Goal: Task Accomplishment & Management: Manage account settings

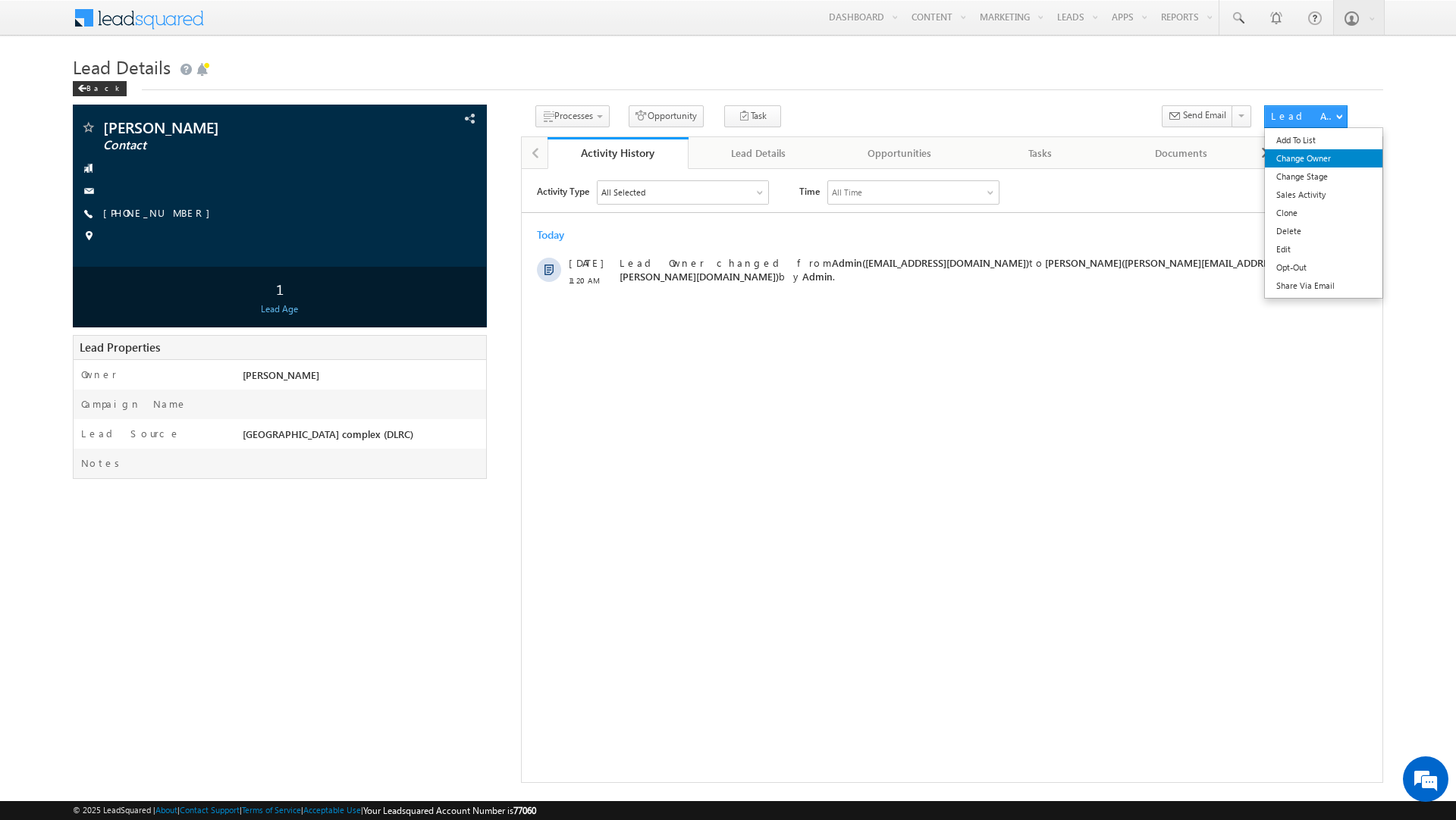
click at [1304, 164] on link "Change Owner" at bounding box center [1323, 158] width 118 height 18
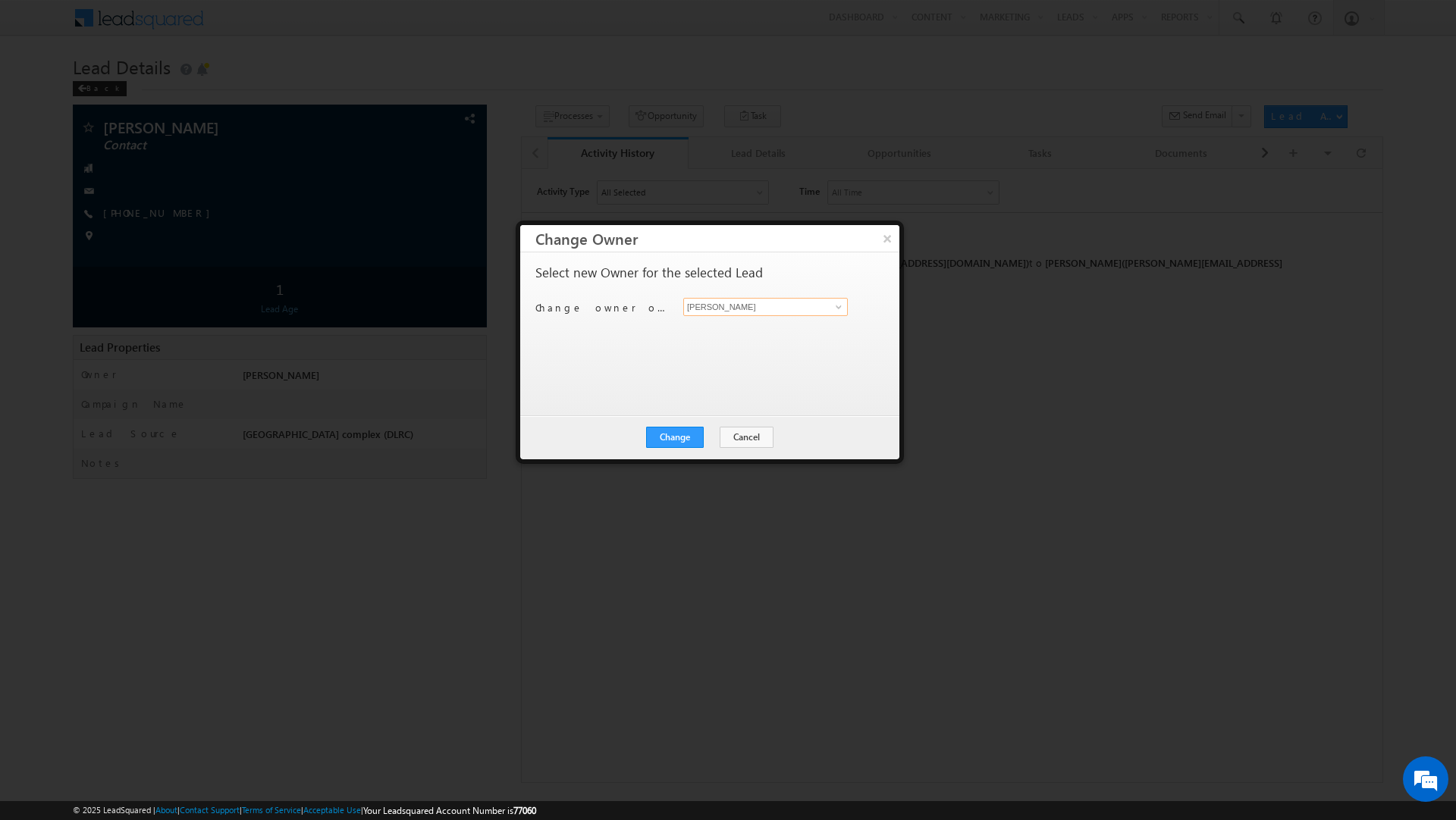
click at [764, 307] on input "[PERSON_NAME]" at bounding box center [765, 307] width 164 height 18
click at [745, 335] on span "priya.kumra@indglobal.ae" at bounding box center [757, 337] width 136 height 11
type input "Priya Kumra"
click at [677, 440] on button "Change" at bounding box center [675, 437] width 58 height 21
click at [716, 432] on button "Close" at bounding box center [711, 437] width 48 height 21
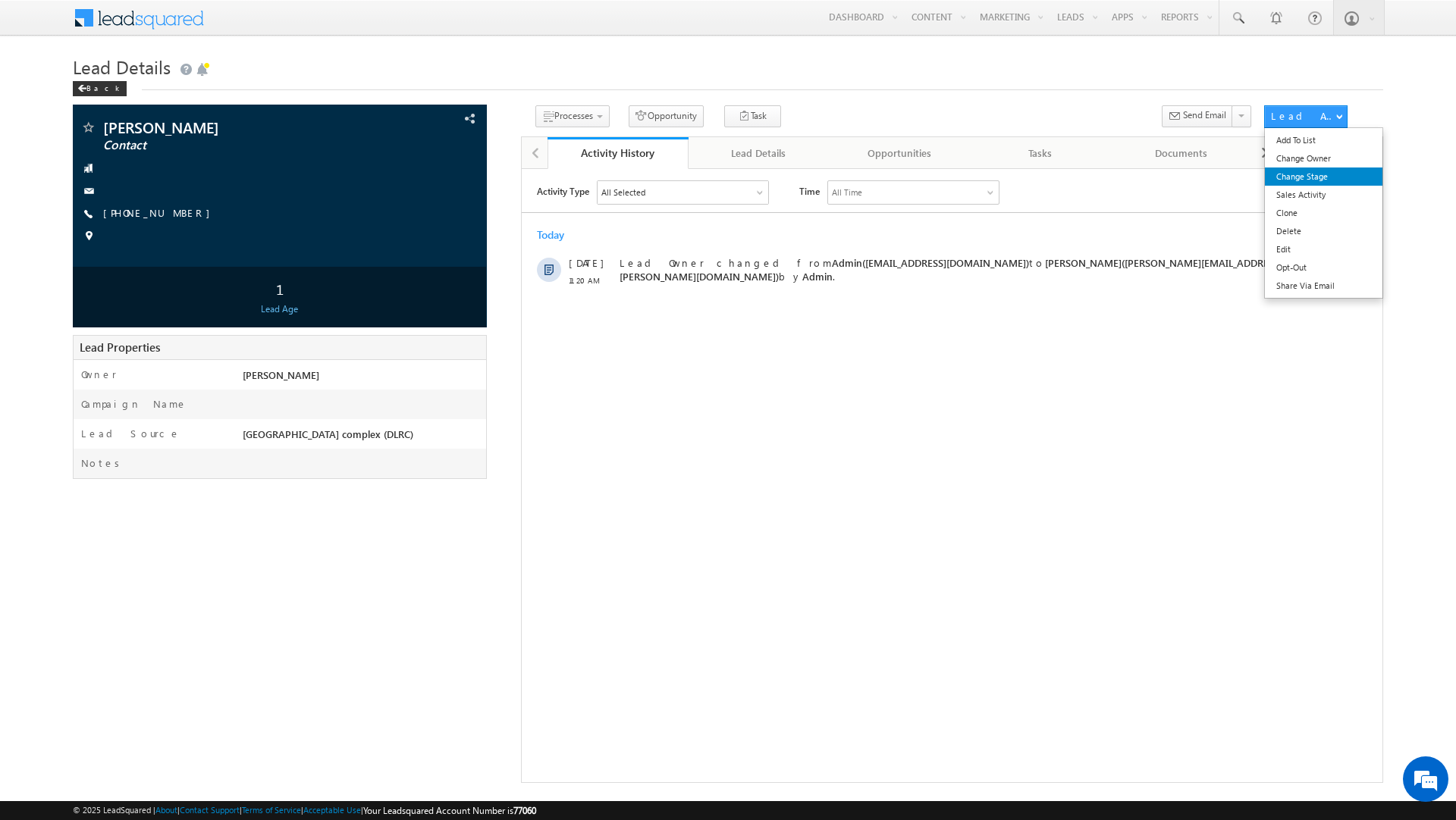
click at [1317, 181] on link "Change Stage" at bounding box center [1323, 176] width 118 height 18
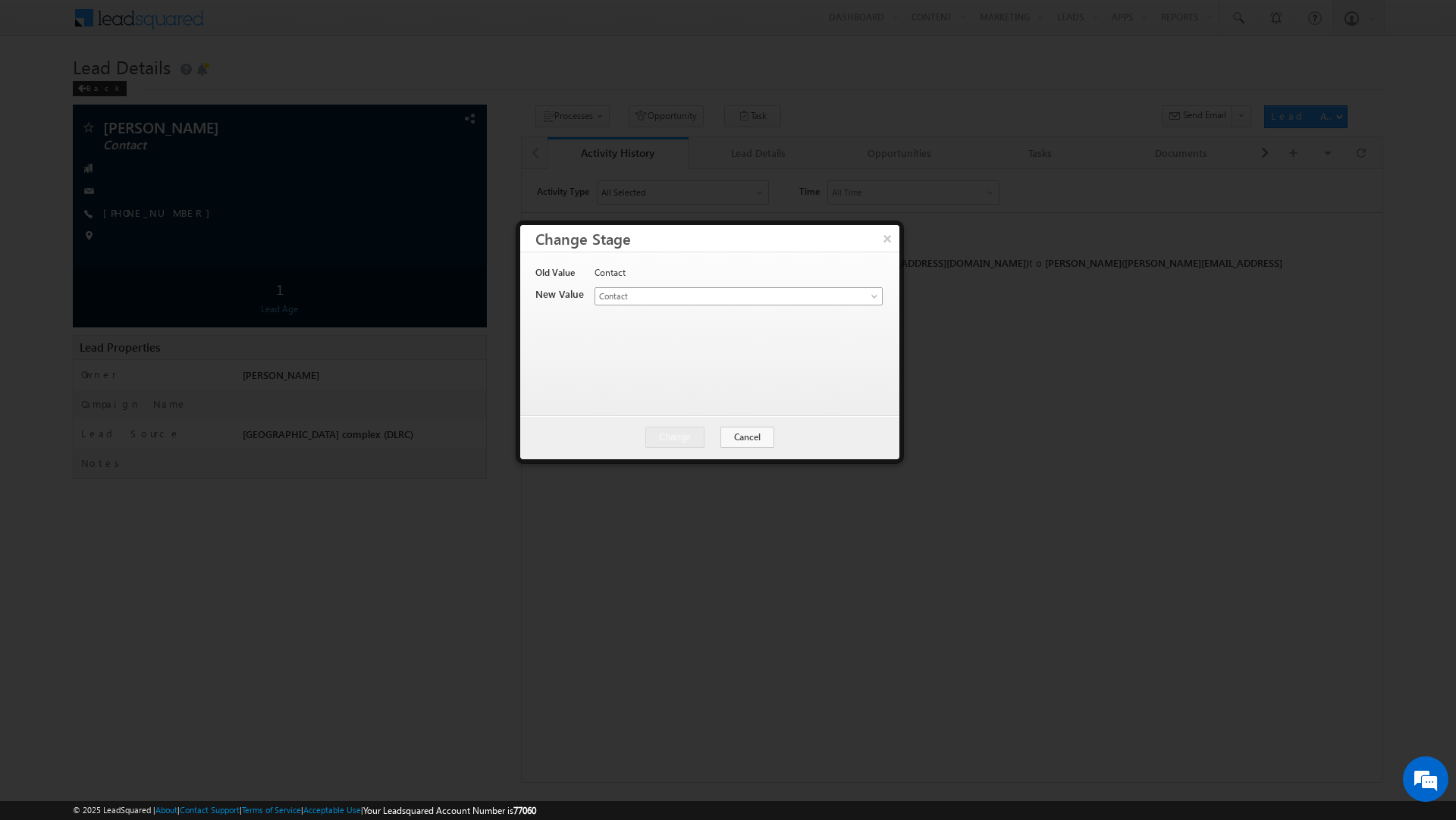
click at [870, 291] on link "Contact" at bounding box center [738, 296] width 288 height 18
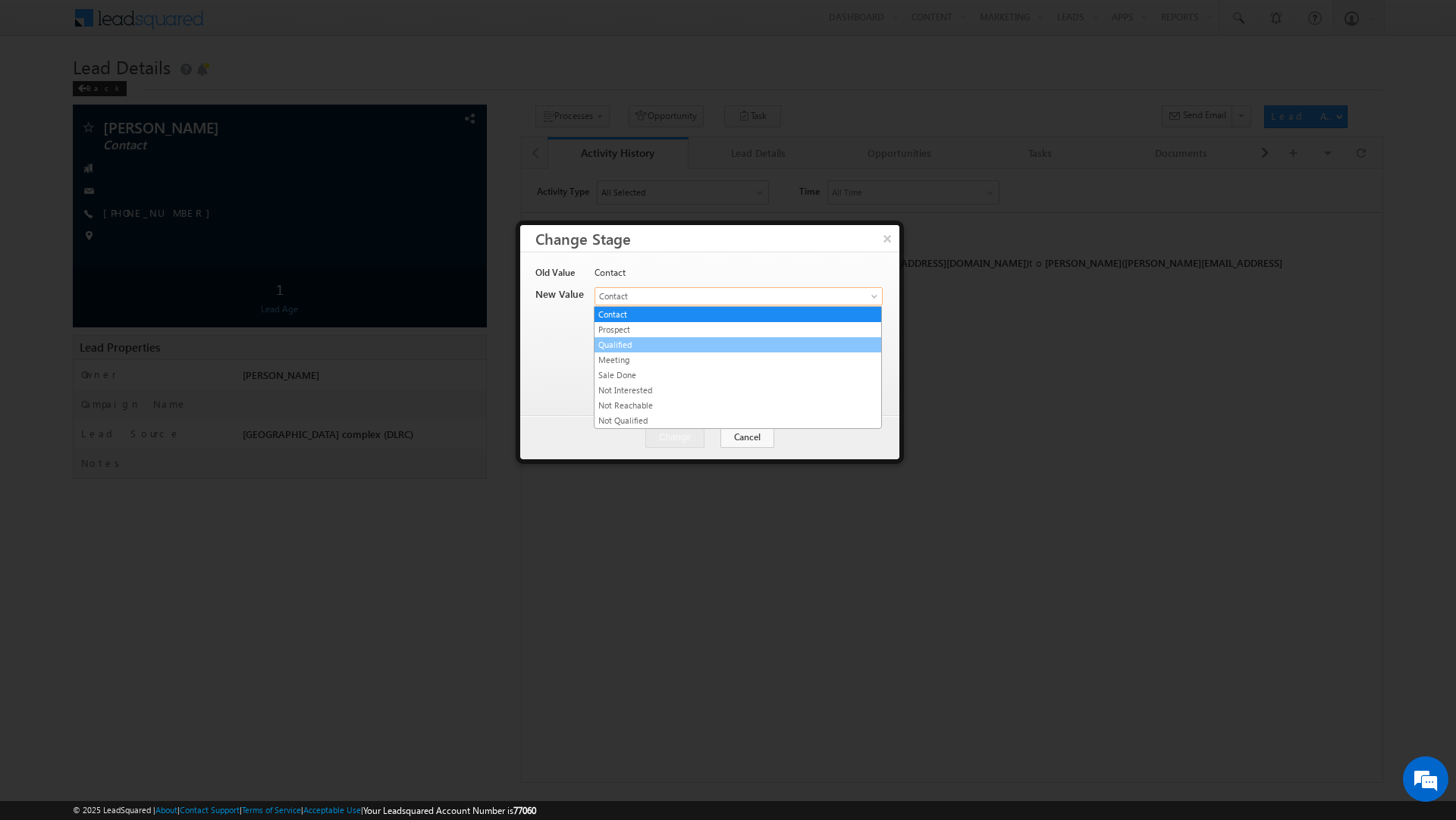
click at [840, 343] on link "Qualified" at bounding box center [737, 345] width 286 height 14
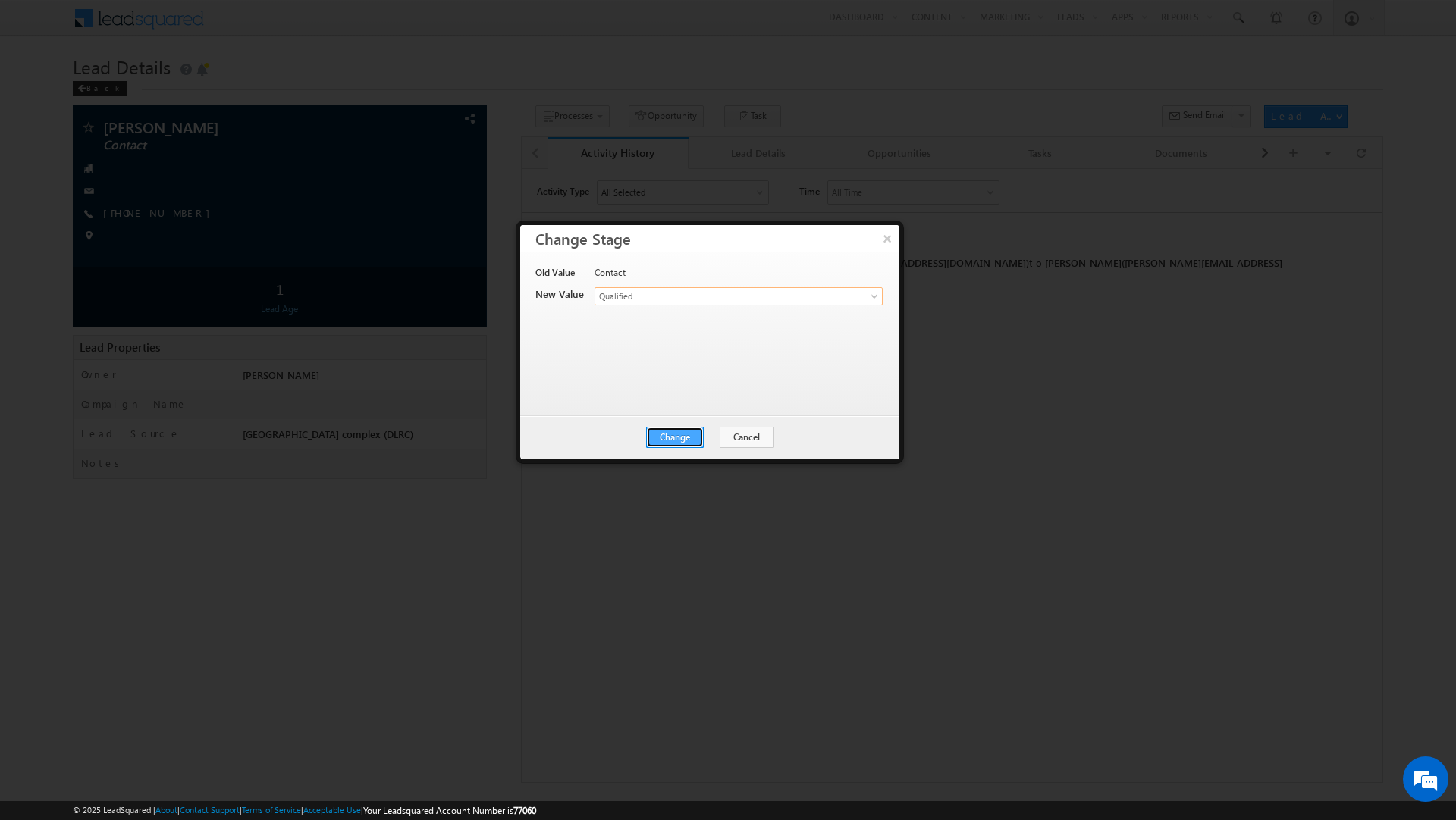
click at [673, 435] on button "Change" at bounding box center [675, 437] width 58 height 21
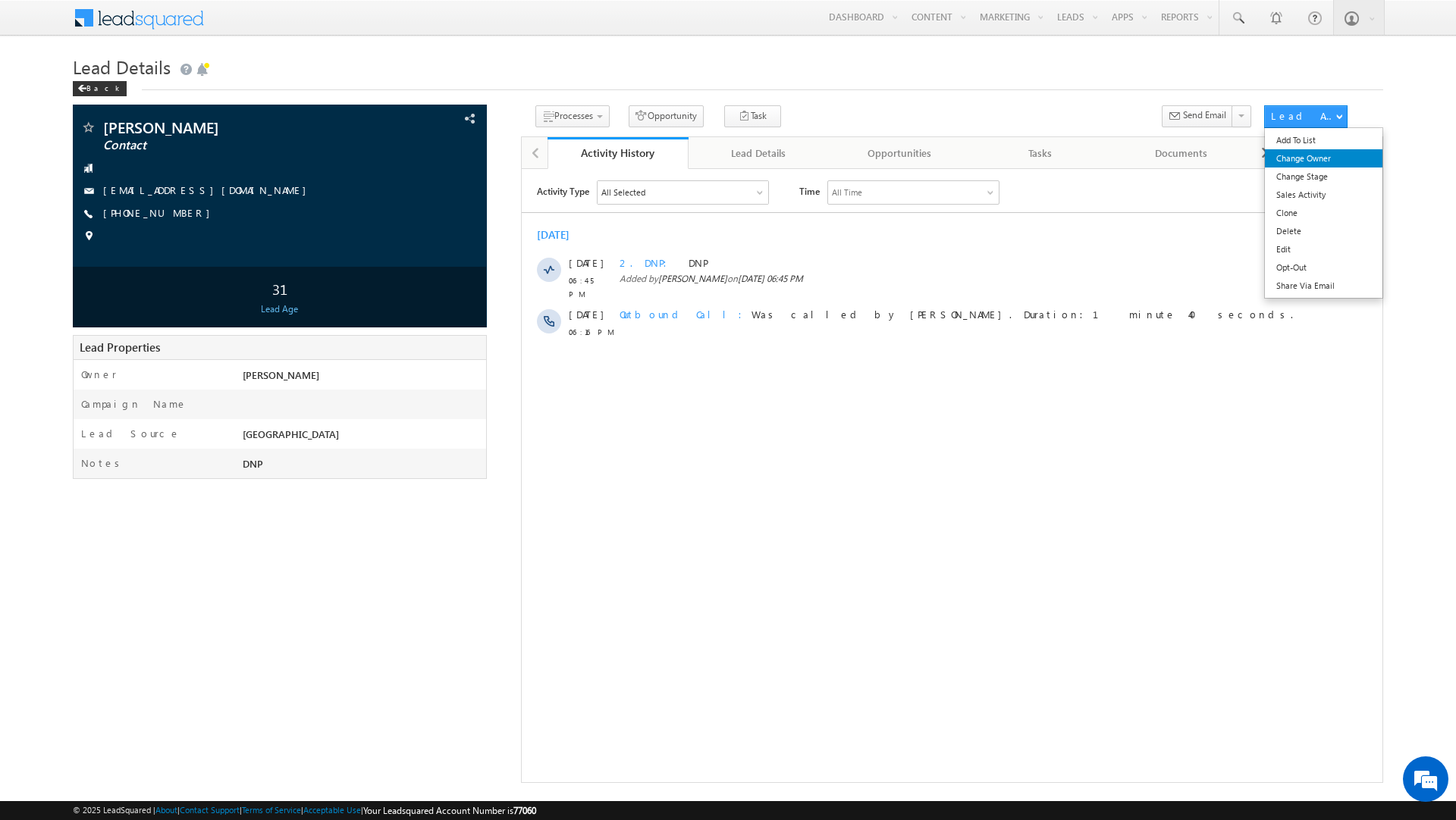
click at [1309, 163] on link "Change Owner" at bounding box center [1323, 158] width 118 height 18
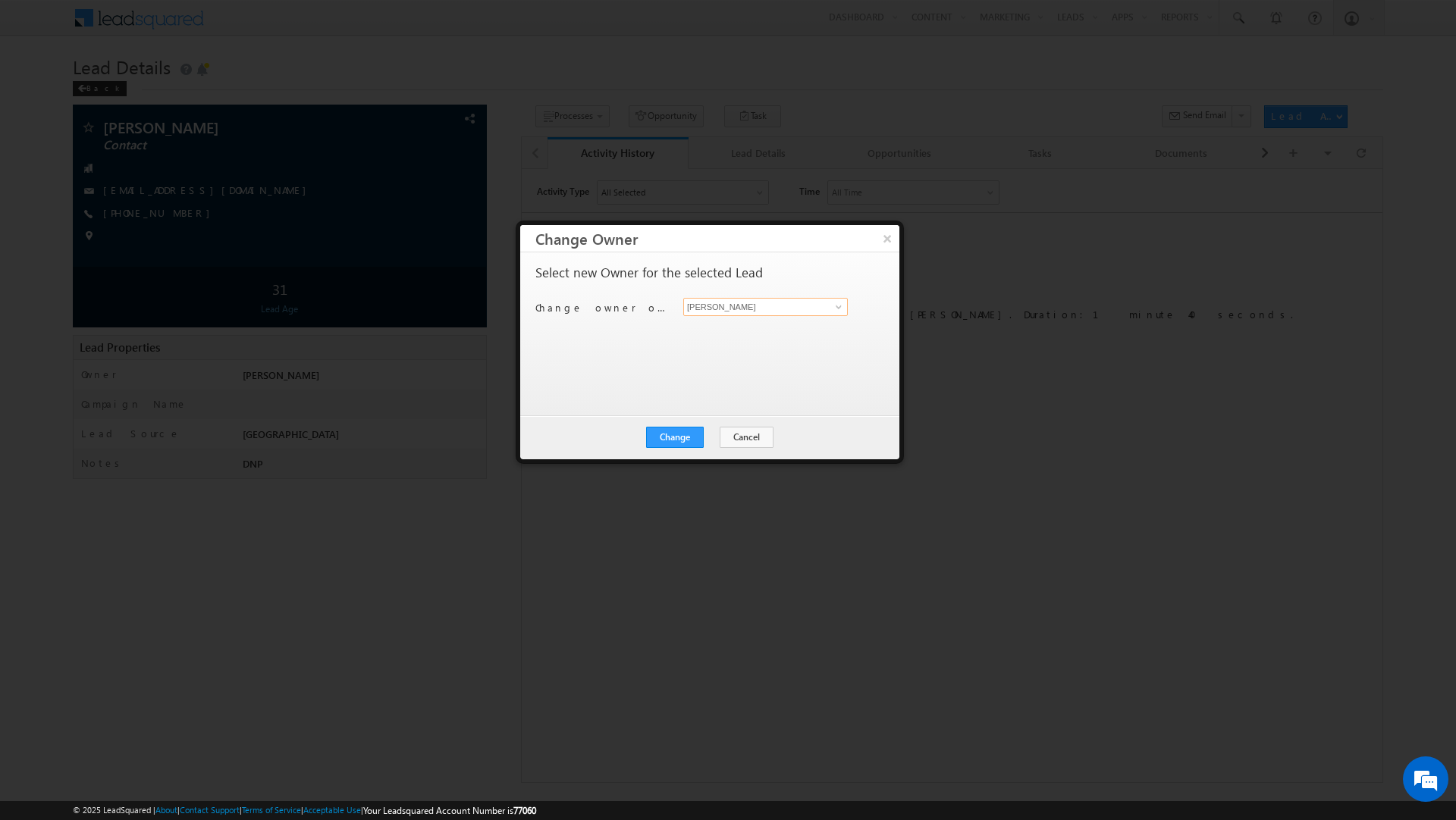
click at [763, 306] on input "[PERSON_NAME]" at bounding box center [765, 307] width 164 height 18
click at [725, 330] on link "Dheeraj Soni dheeraj.soni@indglobal.ae" at bounding box center [765, 331] width 164 height 29
type input "[PERSON_NAME]"
click at [678, 430] on button "Change" at bounding box center [675, 437] width 58 height 21
click at [714, 428] on button "Close" at bounding box center [711, 437] width 48 height 21
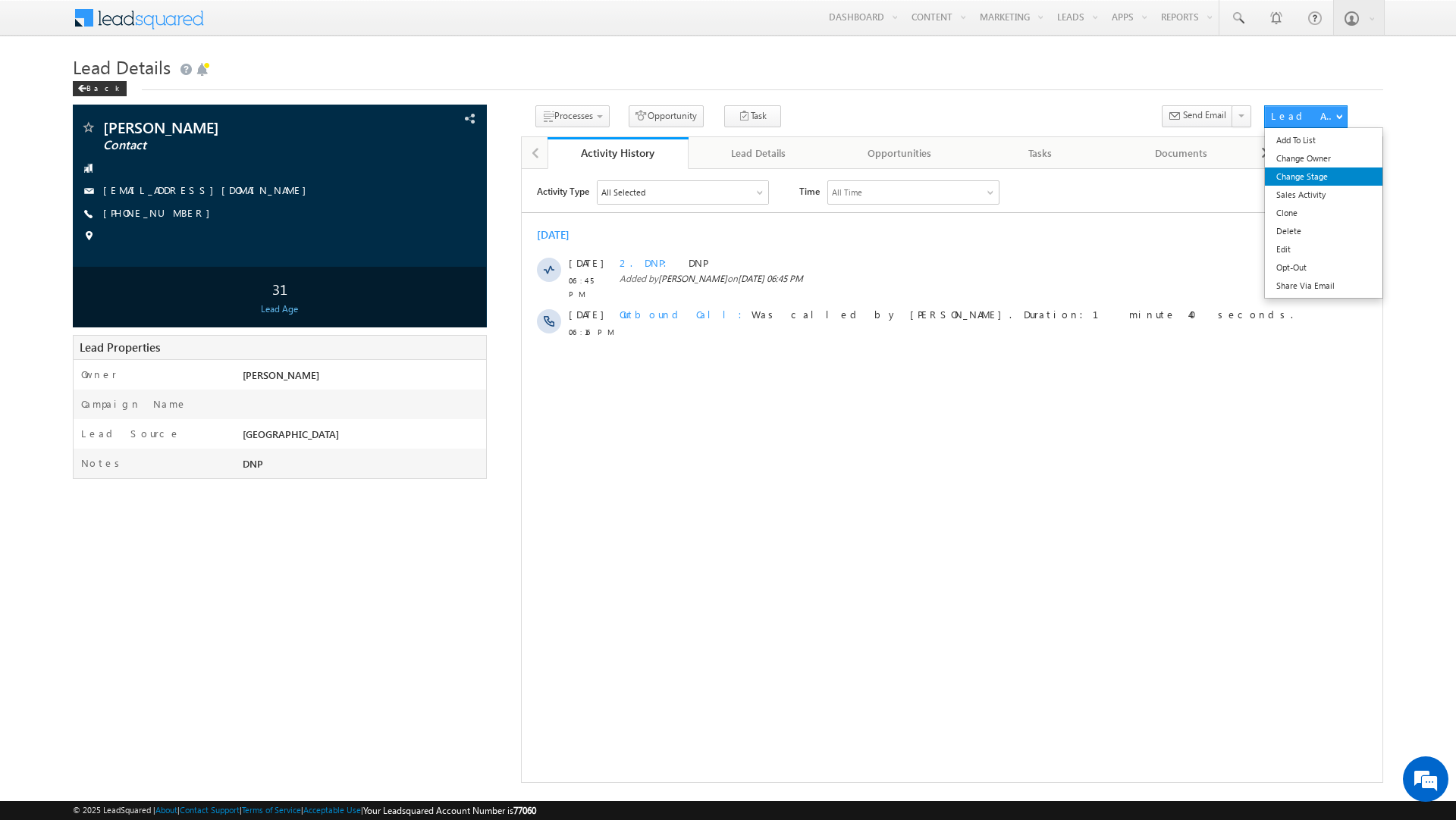
click at [1317, 177] on link "Change Stage" at bounding box center [1323, 176] width 118 height 18
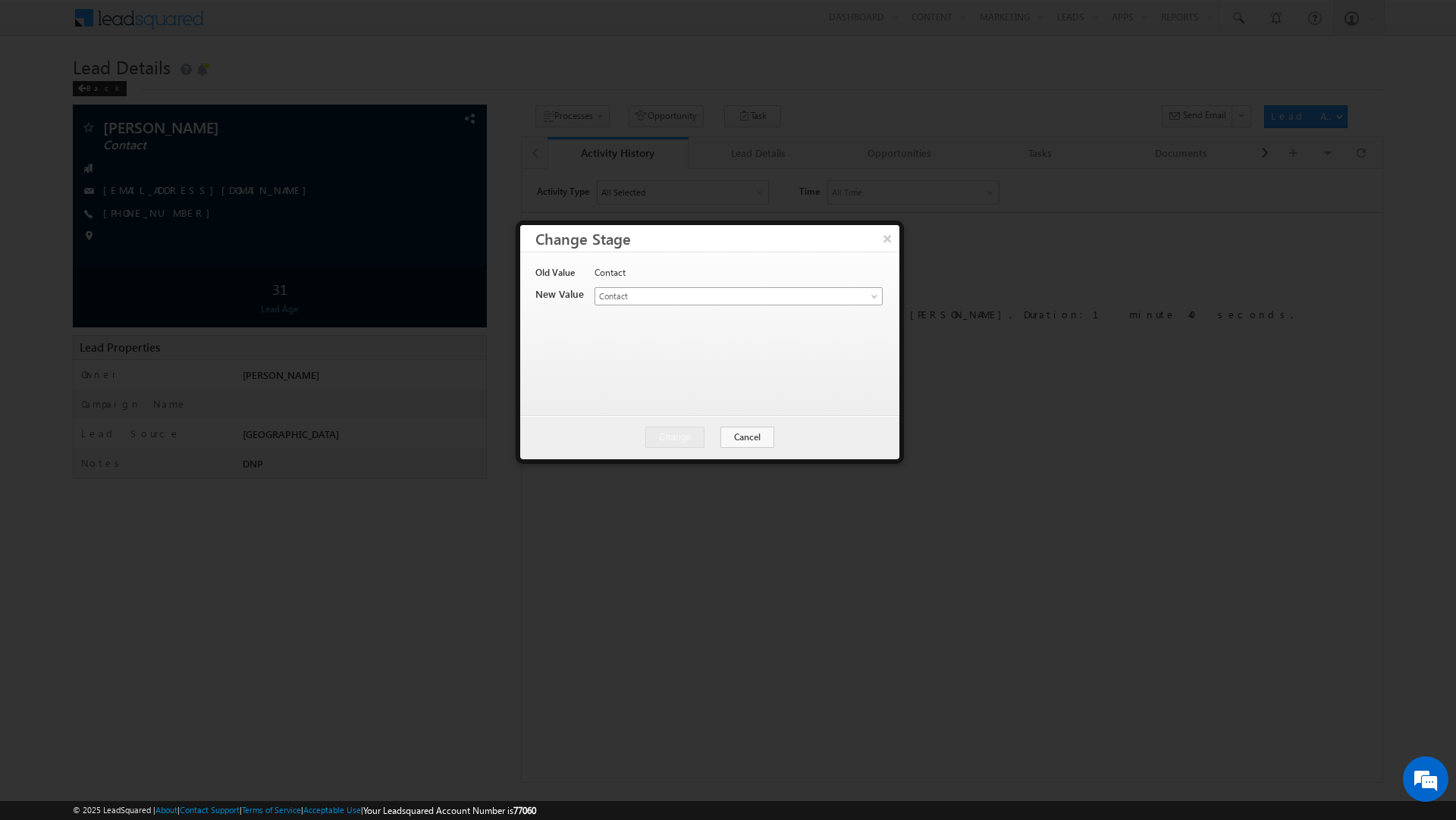
click at [713, 295] on span "Contact" at bounding box center [713, 296] width 236 height 14
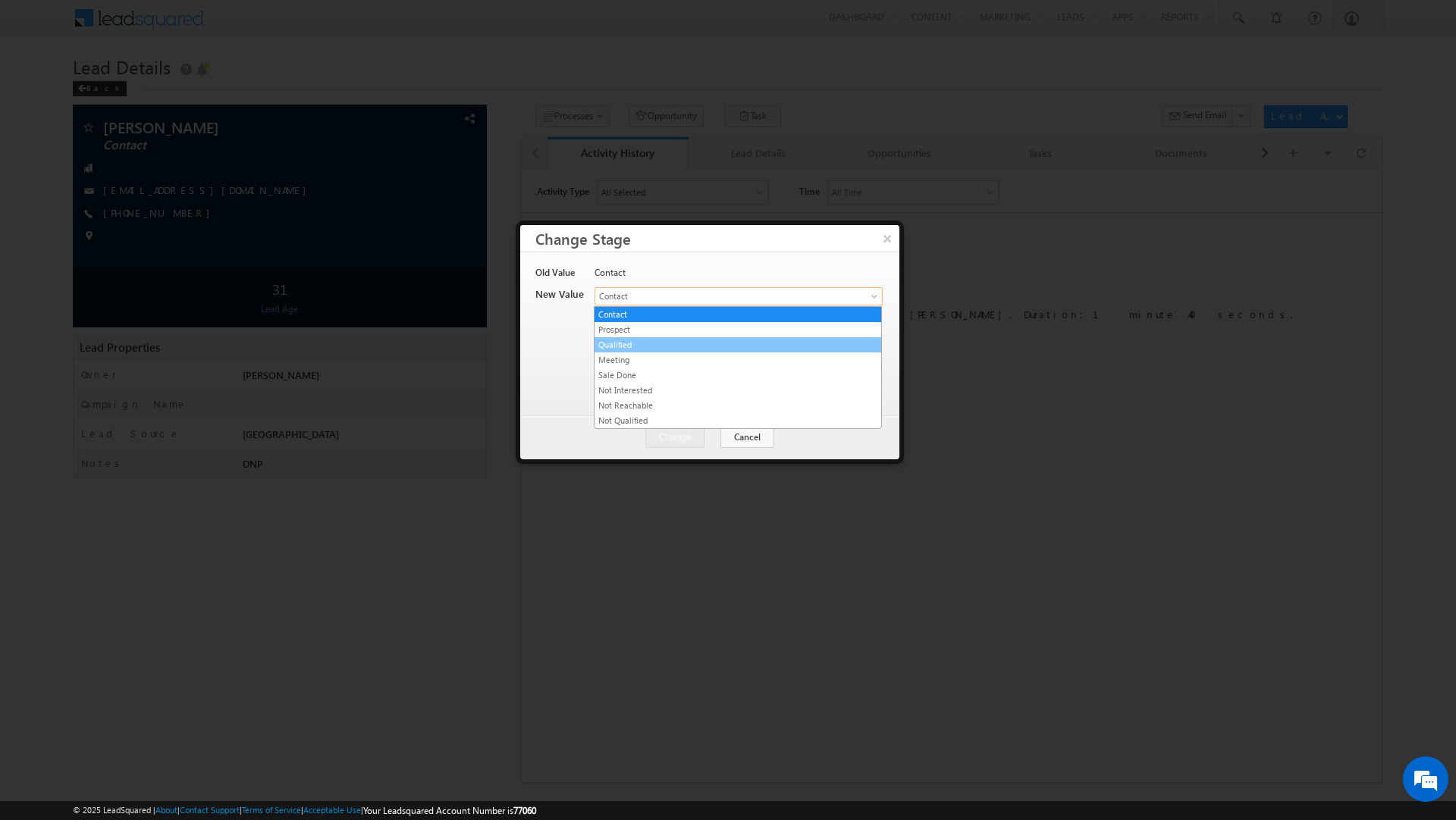
click at [665, 345] on link "Qualified" at bounding box center [737, 345] width 286 height 14
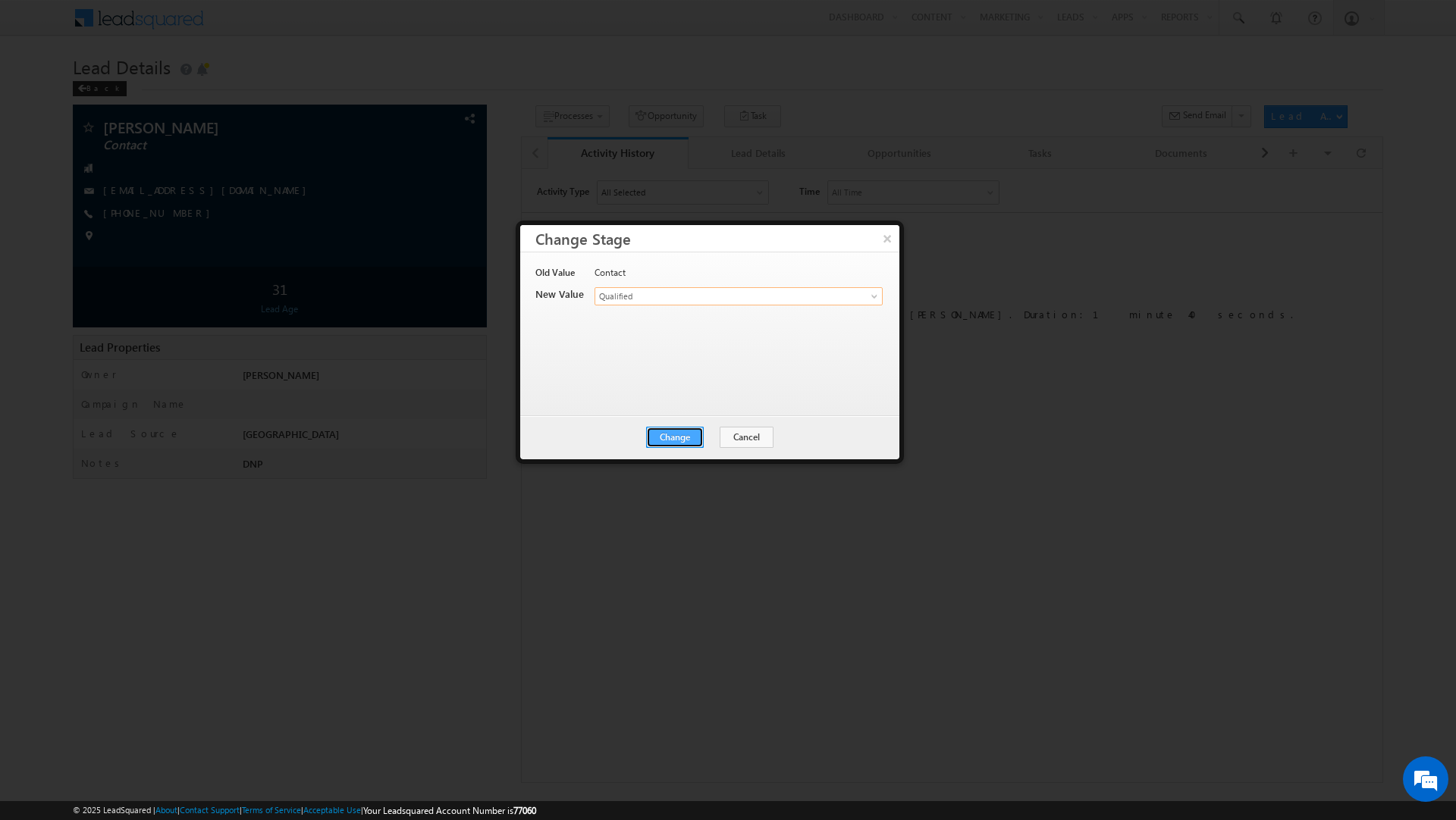
click at [675, 437] on button "Change" at bounding box center [675, 437] width 58 height 21
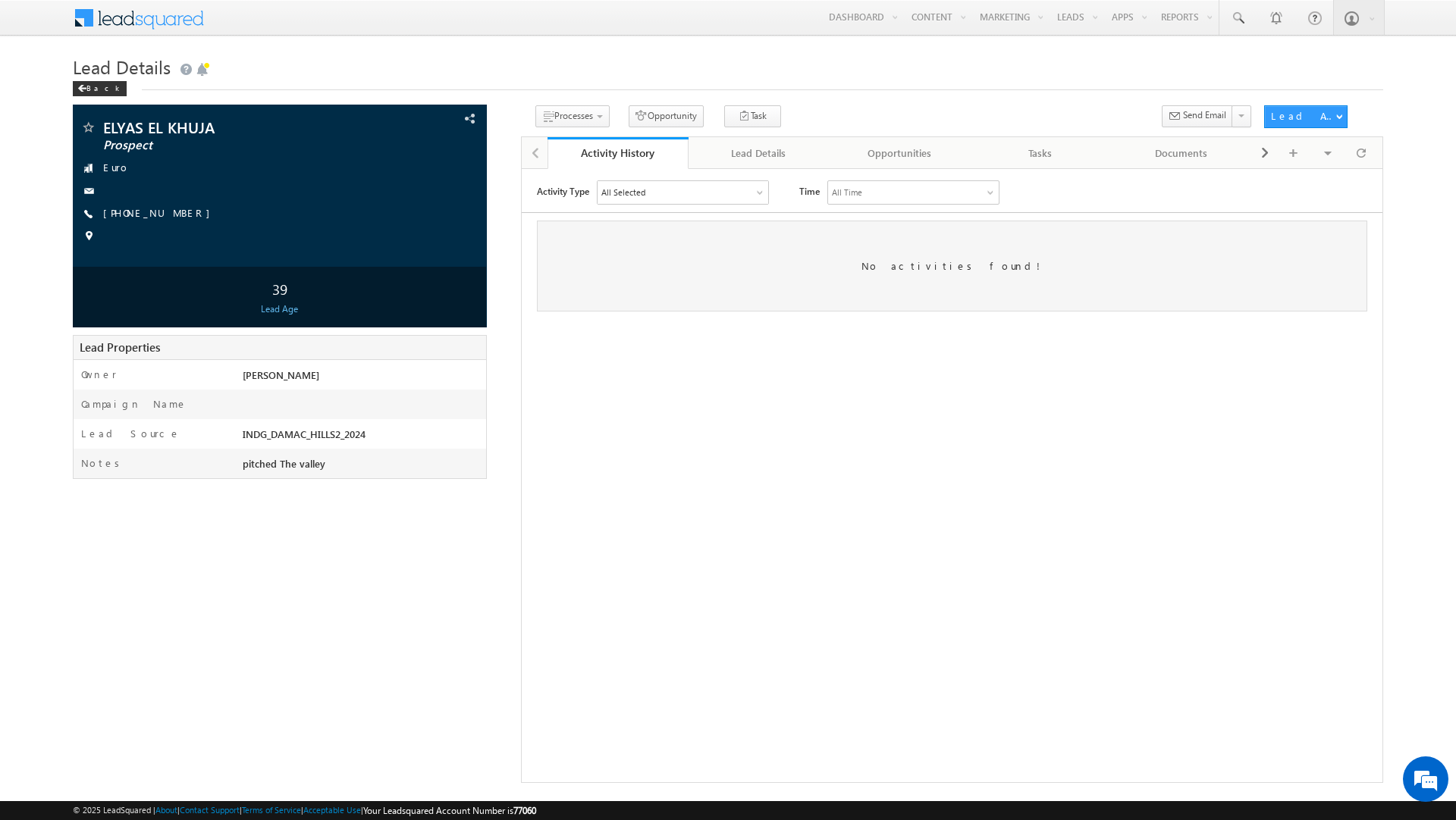
click at [686, 198] on div "All Selected" at bounding box center [681, 191] width 170 height 23
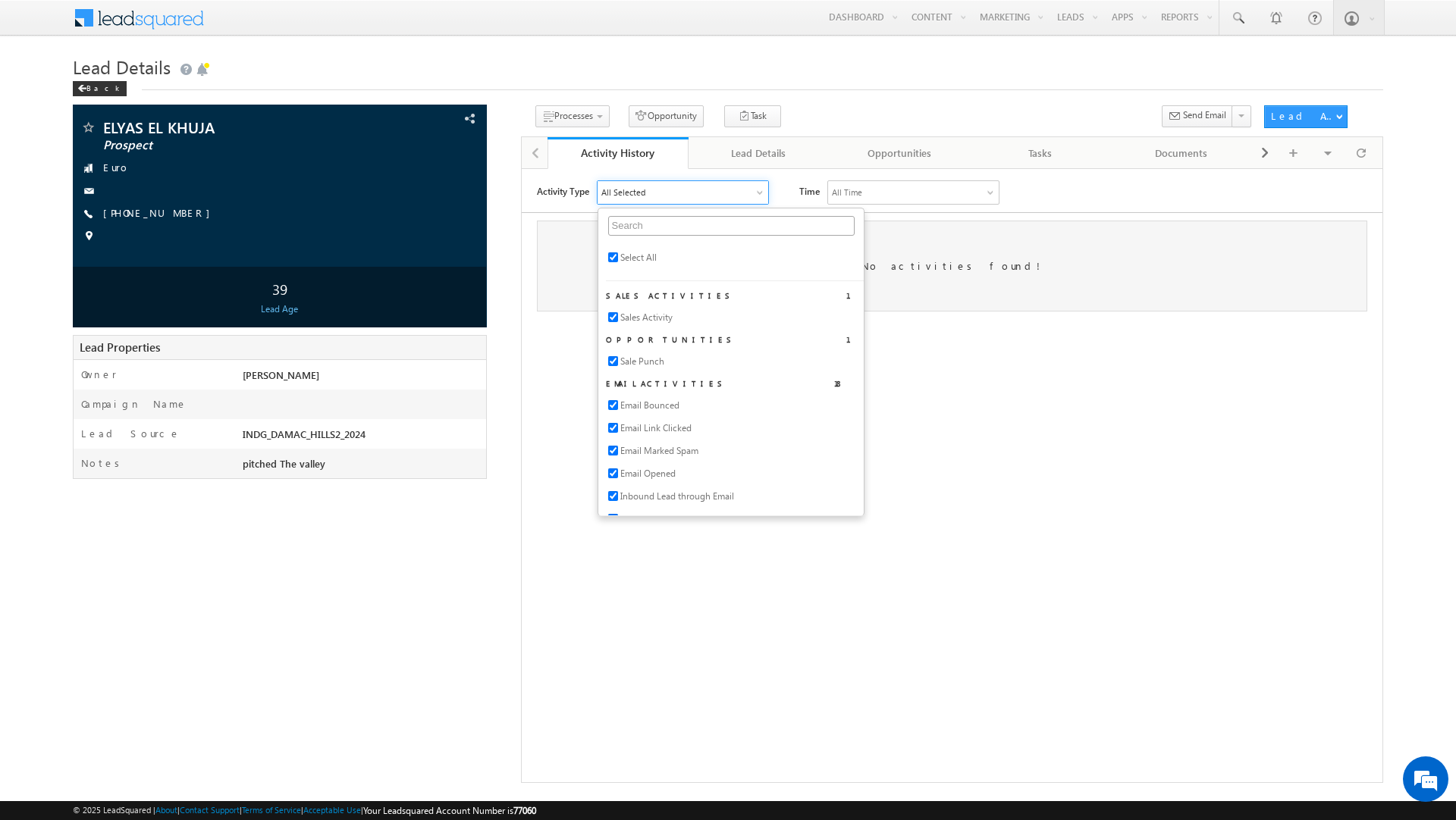
click at [995, 343] on div "Activity Type All Selected Select All Sales Activities 1 Sales Activity Opportu…" at bounding box center [951, 368] width 860 height 379
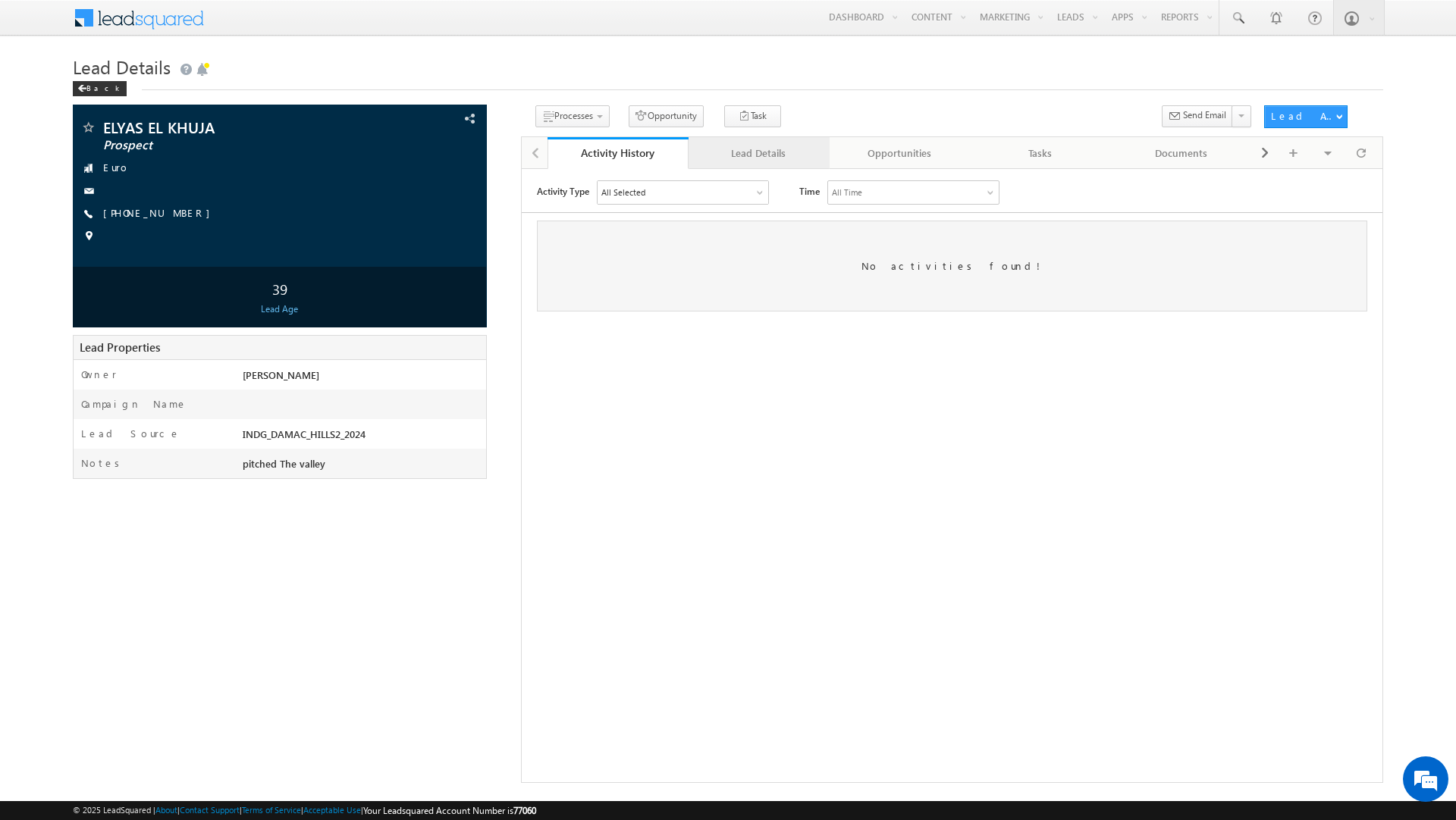
click at [759, 153] on div "Lead Details" at bounding box center [759, 152] width 115 height 18
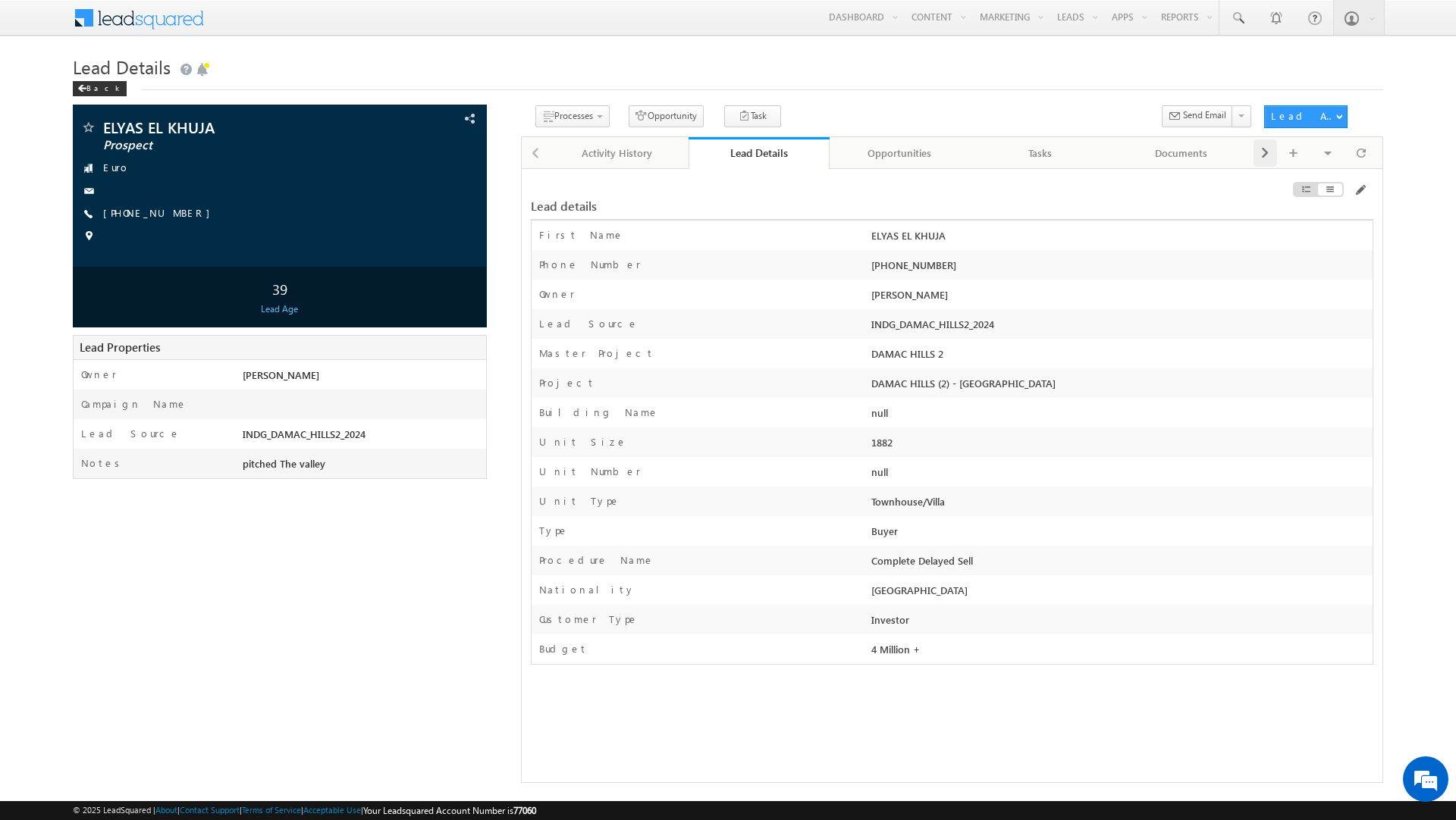
click at [1264, 149] on span at bounding box center [1264, 153] width 9 height 27
click at [1159, 152] on div "Lead Share History" at bounding box center [1181, 152] width 115 height 18
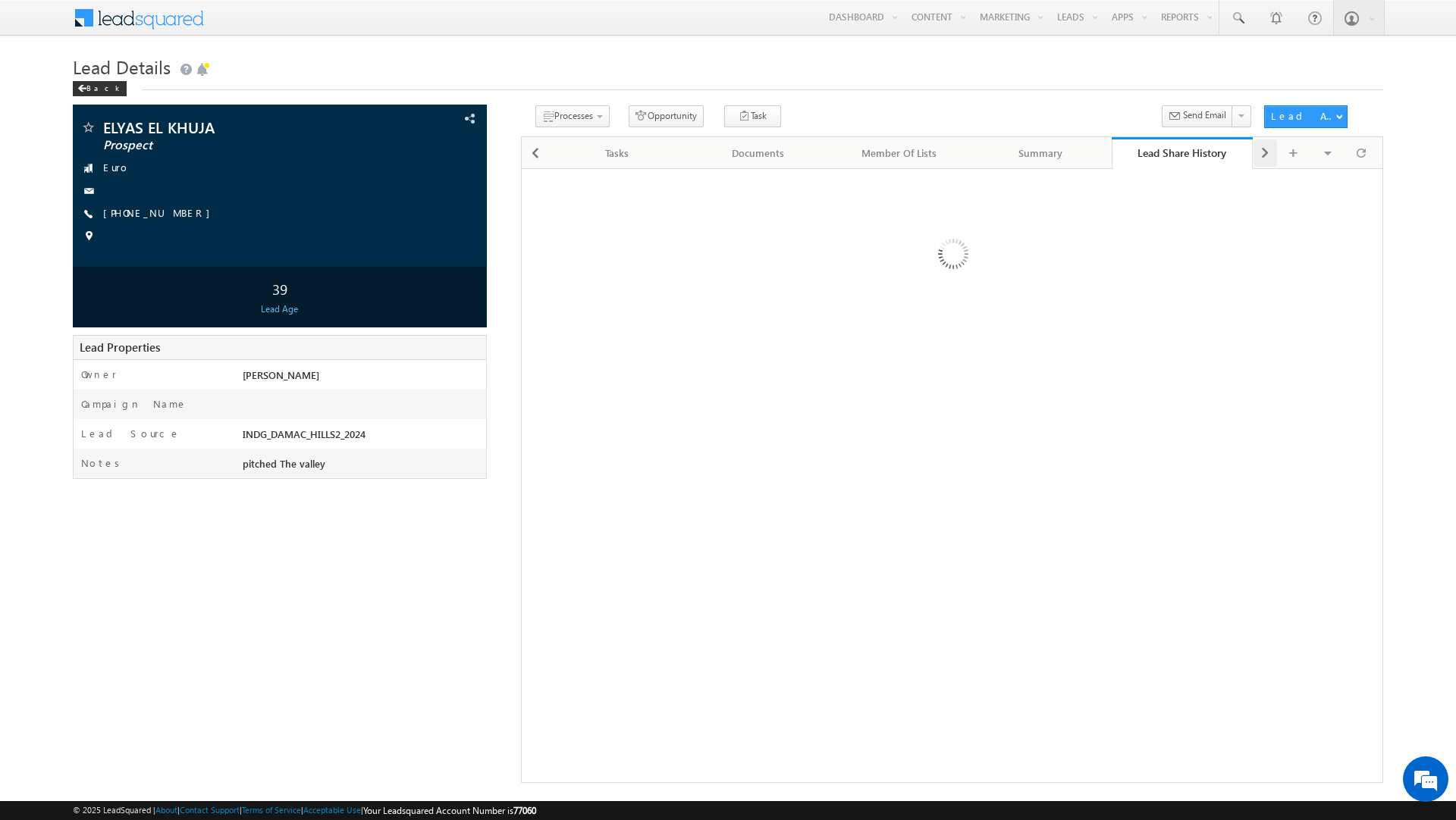
click at [1264, 150] on span at bounding box center [1264, 153] width 9 height 27
click at [1264, 155] on div "Visible Tabs Activity History Default Lead Details Default Opportunities Defaul…" at bounding box center [1316, 152] width 125 height 30
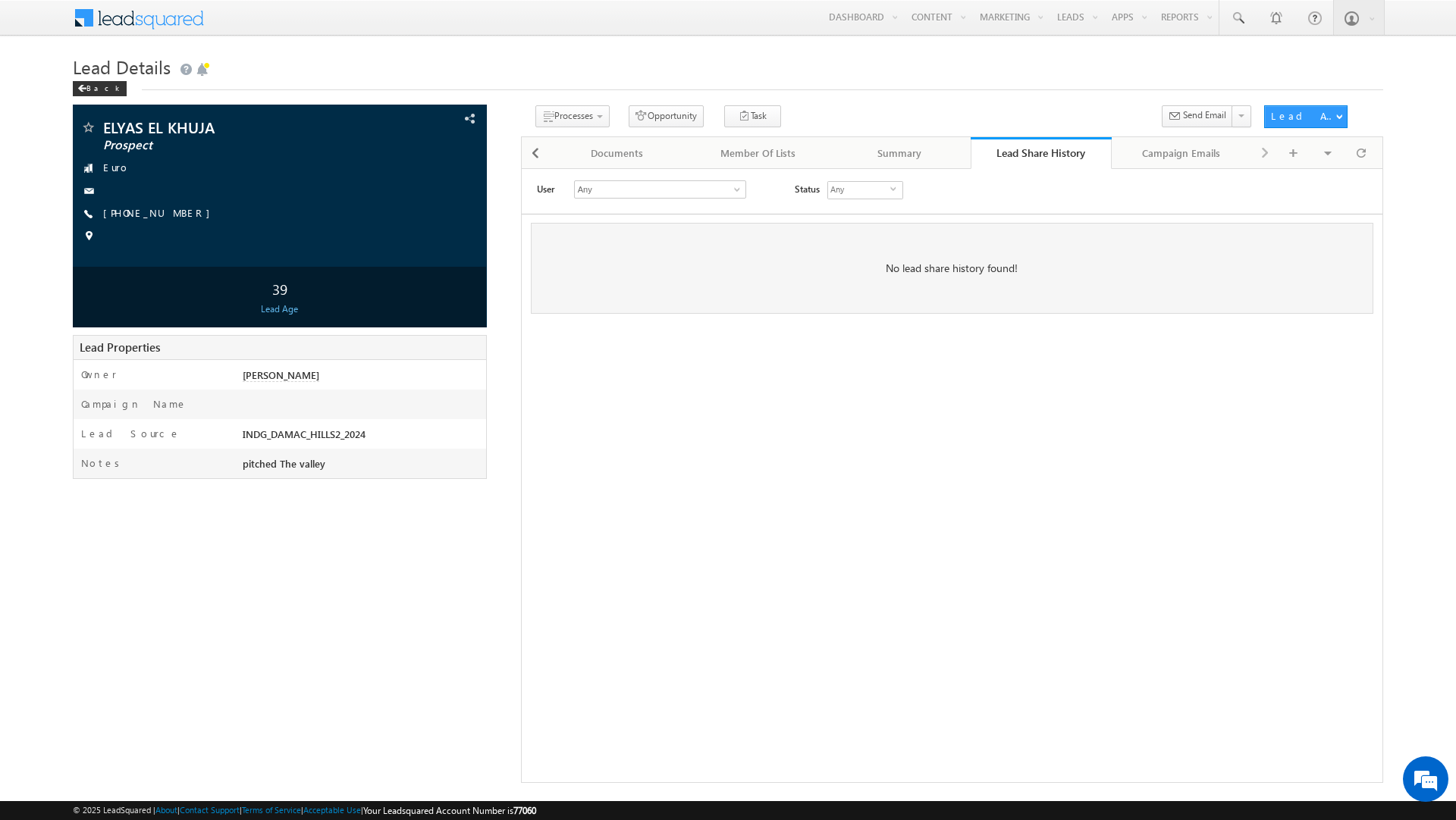
click at [1264, 154] on div "Visible Tabs Activity History Default Lead Details Default Opportunities Defaul…" at bounding box center [1316, 152] width 125 height 30
click at [1184, 157] on div "Campaign Emails" at bounding box center [1181, 152] width 115 height 18
click at [1040, 153] on div "Lead Share History" at bounding box center [1040, 152] width 115 height 18
click at [911, 148] on div "Summary" at bounding box center [899, 152] width 115 height 18
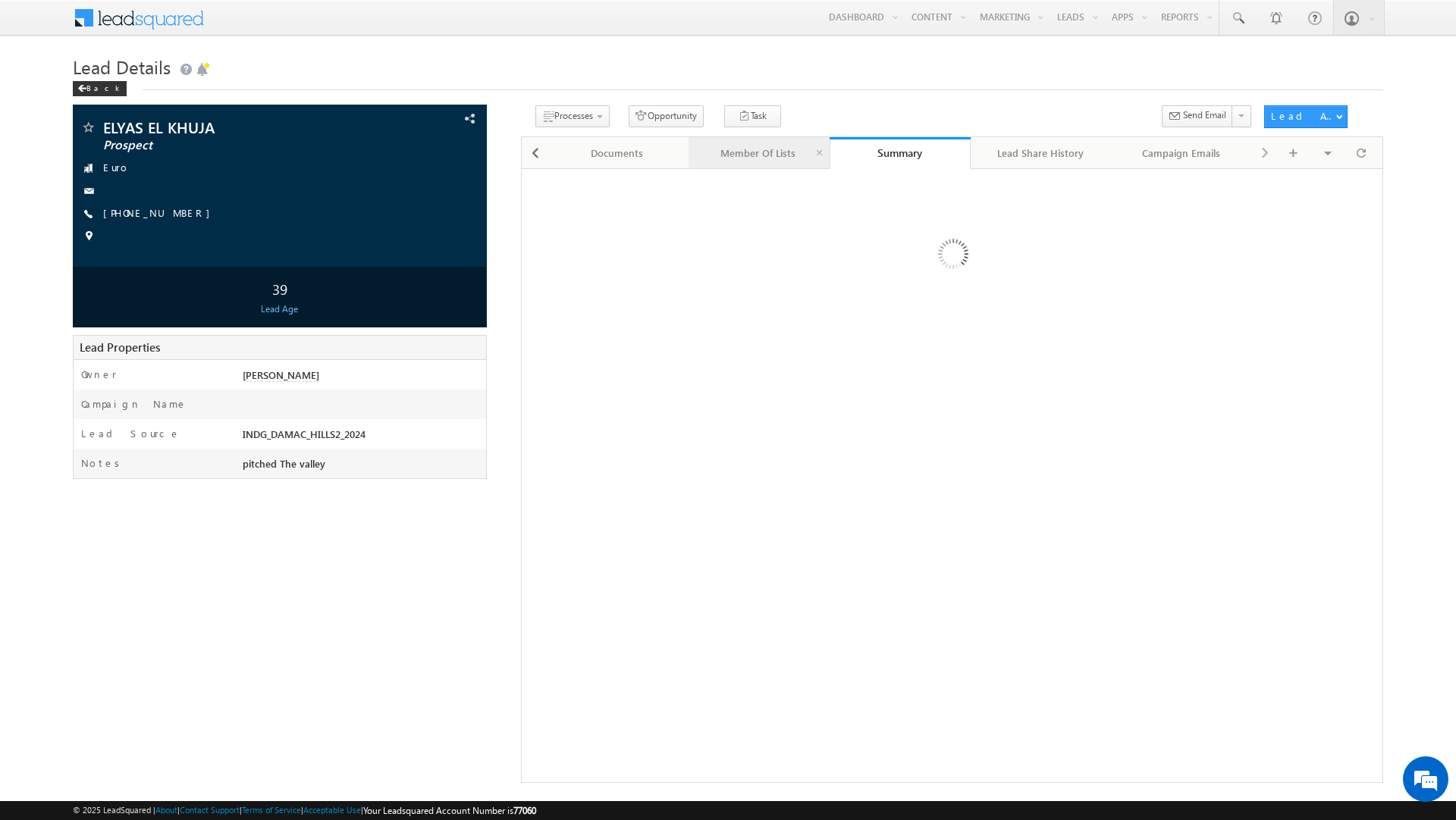
click at [745, 153] on div "Member Of Lists" at bounding box center [759, 152] width 115 height 18
click at [640, 150] on div "Documents" at bounding box center [617, 152] width 115 height 18
click at [529, 152] on div at bounding box center [536, 153] width 24 height 27
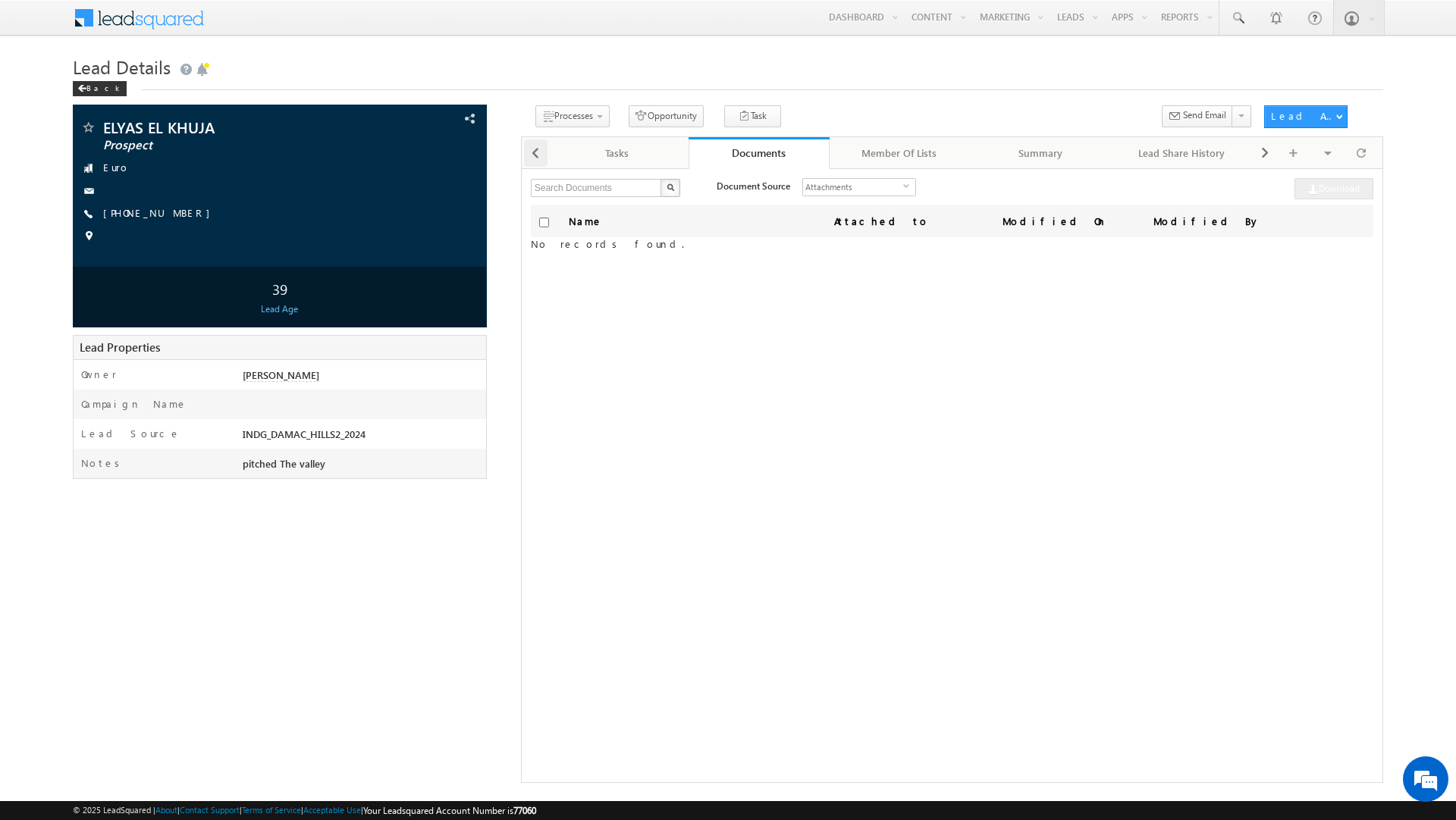
click at [529, 152] on div at bounding box center [536, 153] width 24 height 27
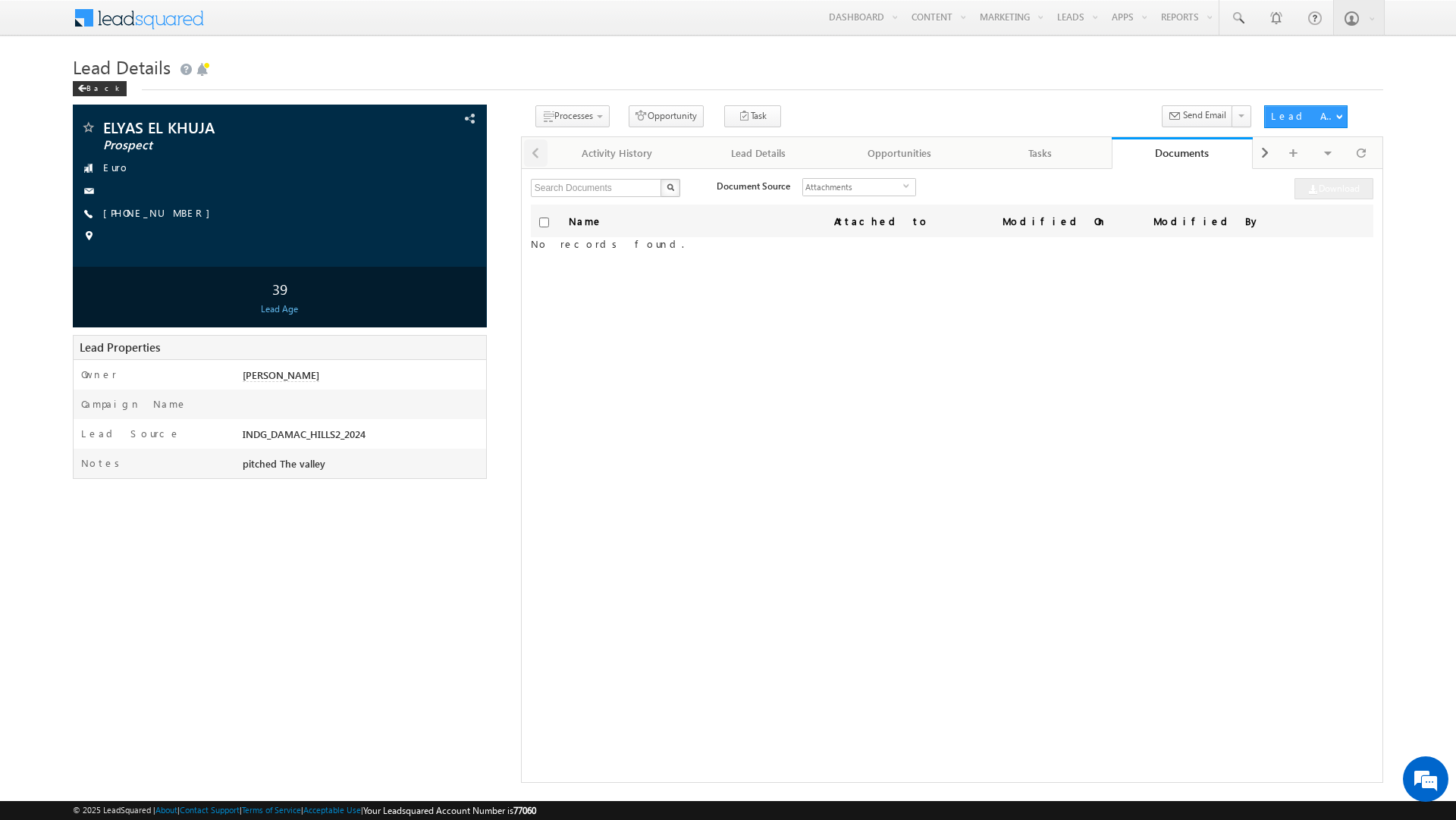
click at [529, 152] on div at bounding box center [535, 152] width 25 height 30
click at [601, 153] on div "Activity History" at bounding box center [617, 152] width 115 height 18
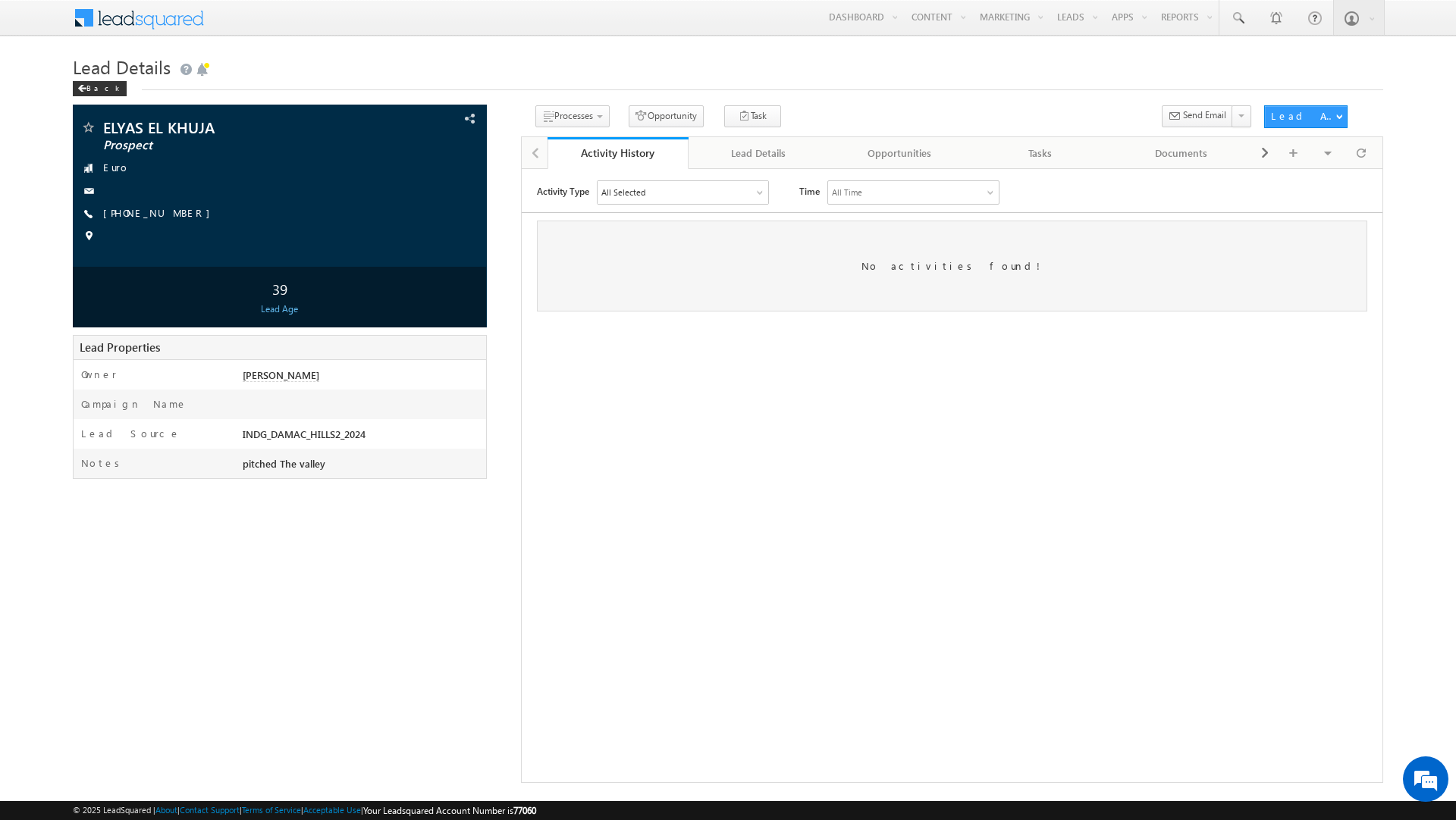
click at [681, 194] on div "All Selected" at bounding box center [681, 191] width 170 height 23
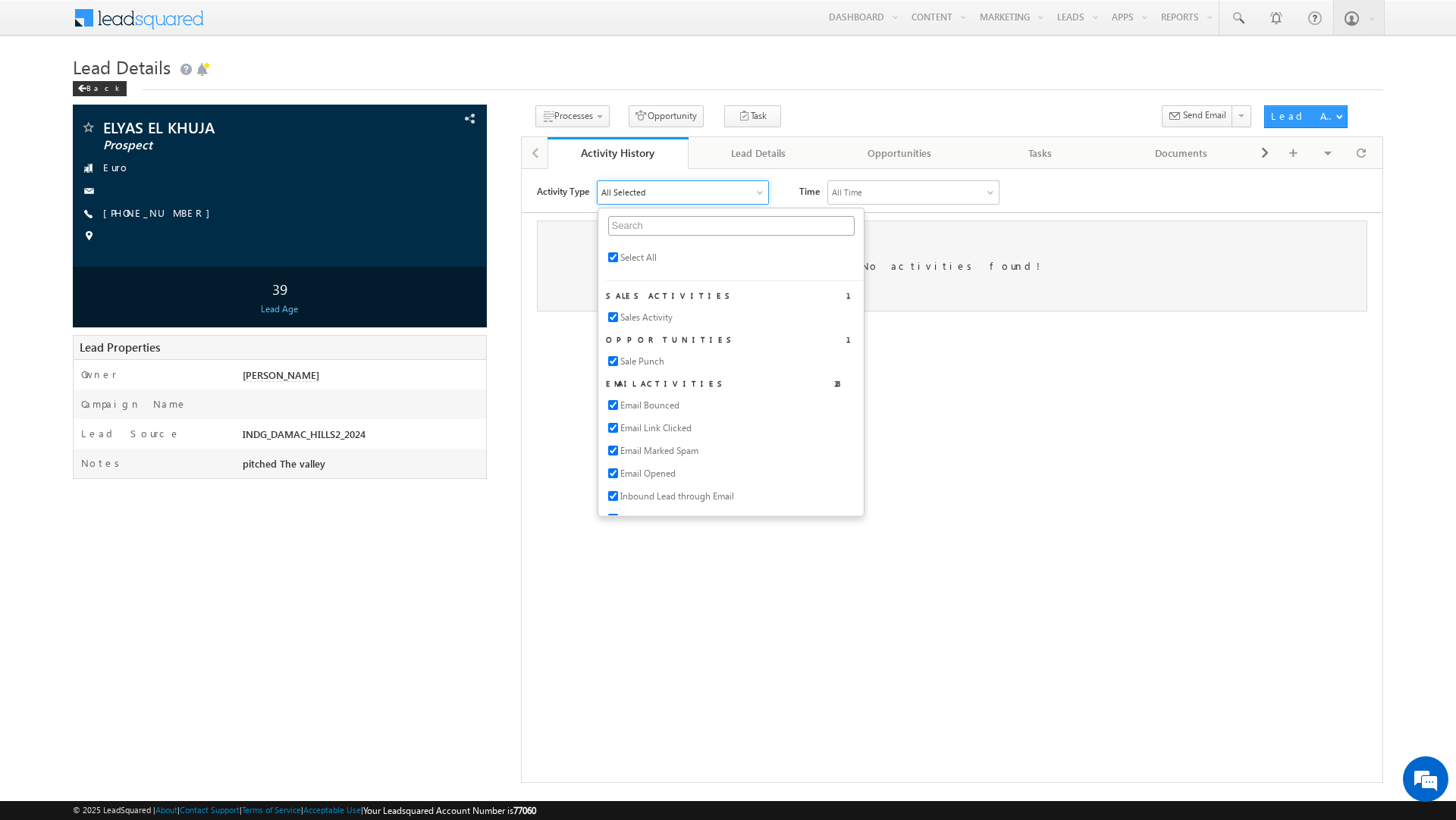
click at [826, 104] on div "Lead Details Back" at bounding box center [728, 78] width 1310 height 54
click at [819, 112] on div "Activity Processes Call Back Convert to Lead (Prospect | Qualified) DNP Junk / …" at bounding box center [887, 119] width 733 height 28
click at [539, 53] on h1 "Lead Details" at bounding box center [728, 65] width 1310 height 30
click at [593, 570] on html "Activity Type All Selected Select All Sales Activities 1 Sales Activity Opportu…" at bounding box center [951, 369] width 860 height 402
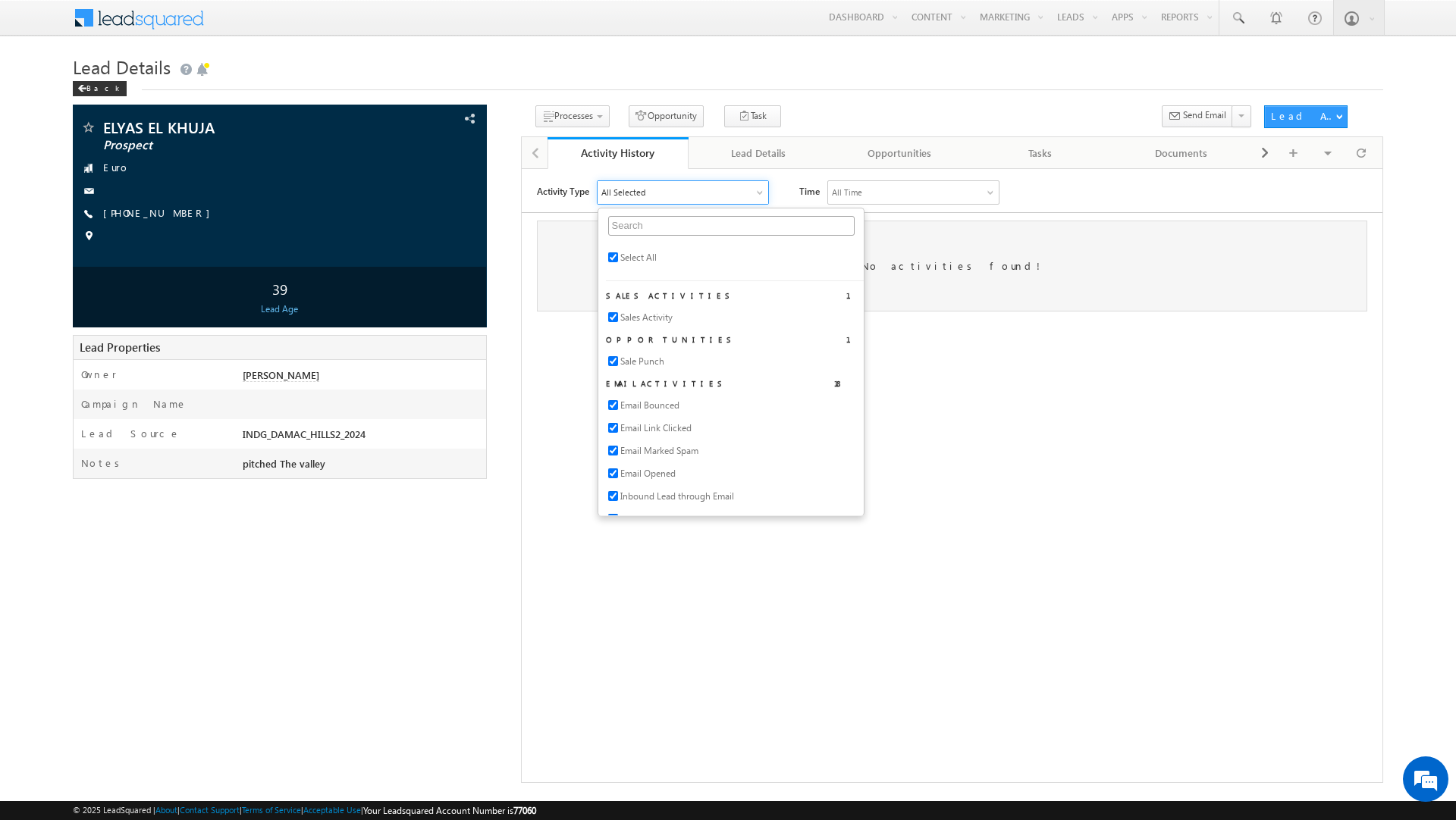
click at [972, 570] on html "Activity Type All Selected Select All Sales Activities 1 Sales Activity Opportu…" at bounding box center [951, 369] width 860 height 402
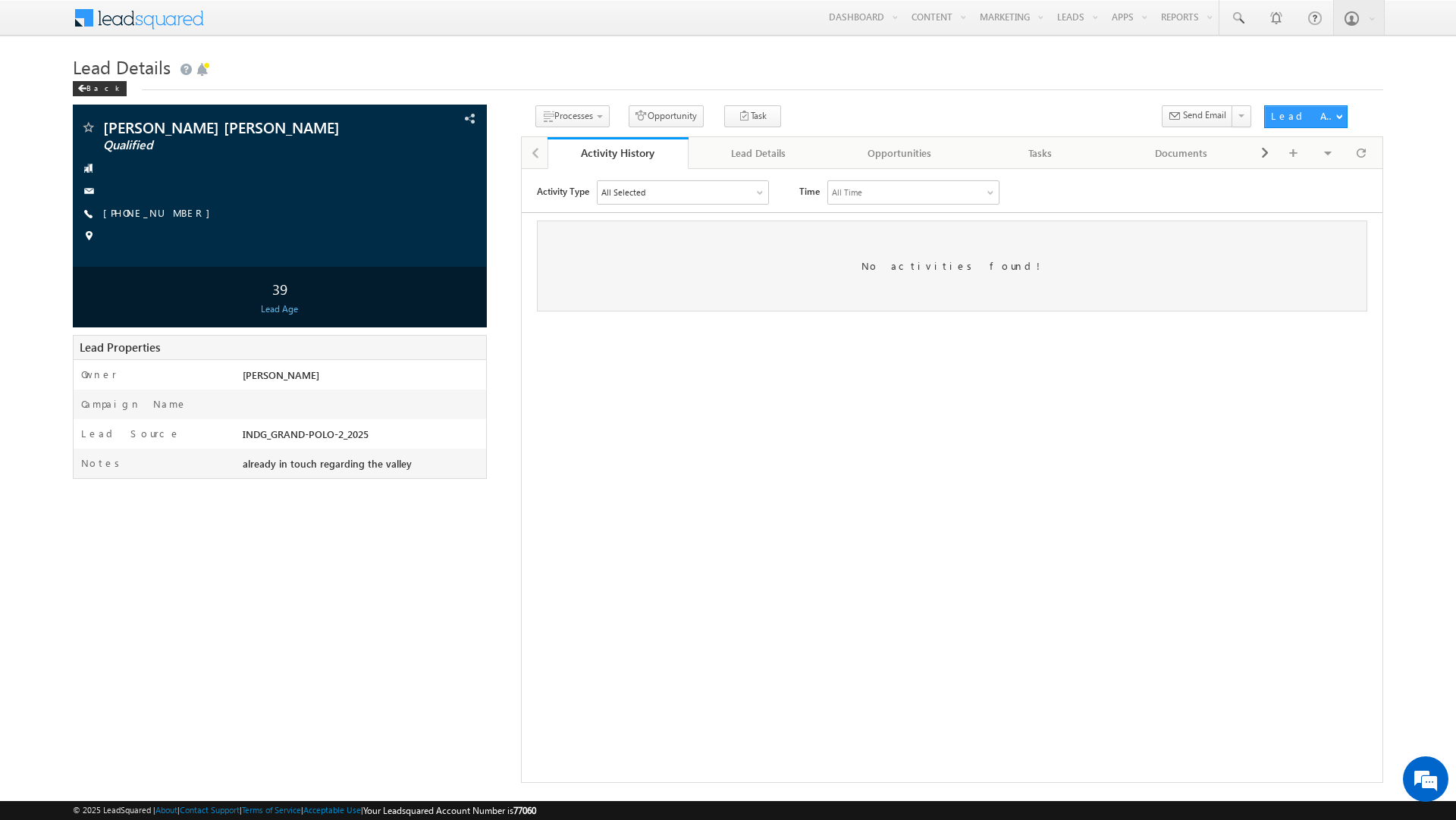
click at [667, 190] on div "All Selected" at bounding box center [681, 191] width 170 height 23
click at [679, 189] on div "All Selected" at bounding box center [681, 191] width 170 height 23
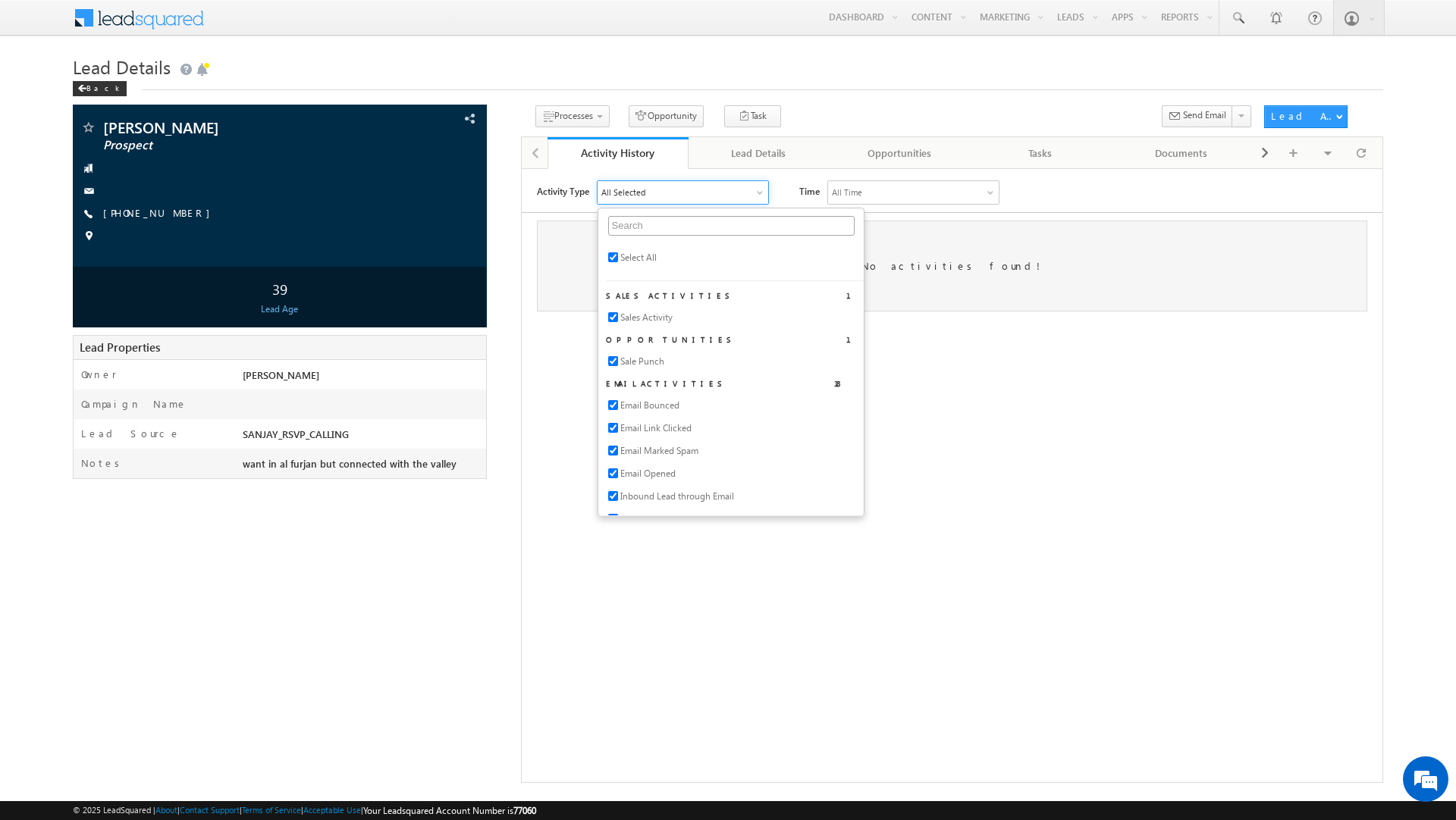
click at [739, 69] on h1 "Lead Details" at bounding box center [728, 65] width 1310 height 30
